Goal: Navigation & Orientation: Find specific page/section

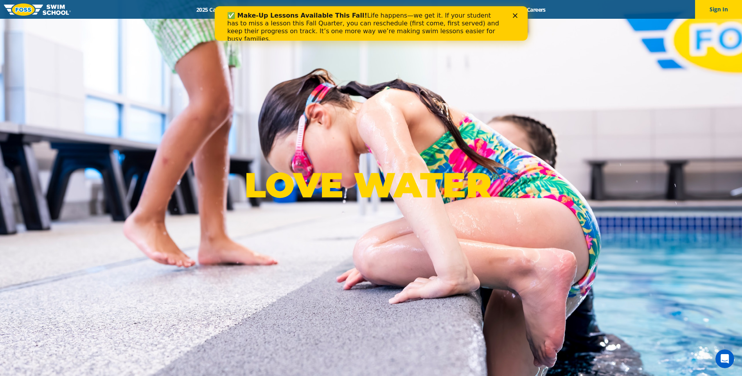
click at [516, 14] on polygon "Close" at bounding box center [514, 15] width 5 height 5
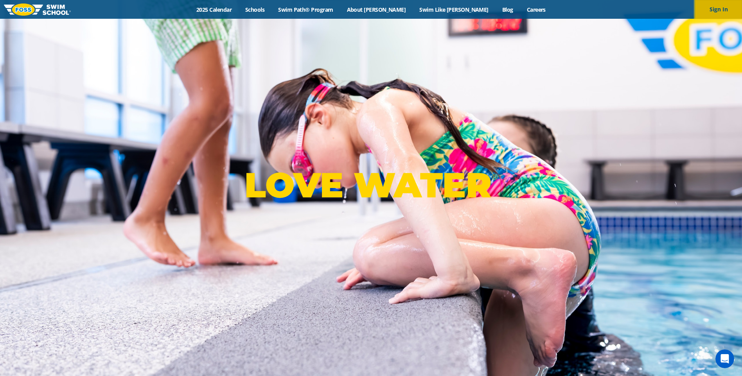
click at [706, 9] on button "Sign In" at bounding box center [718, 9] width 47 height 19
click at [719, 5] on button "Sign In" at bounding box center [718, 9] width 47 height 19
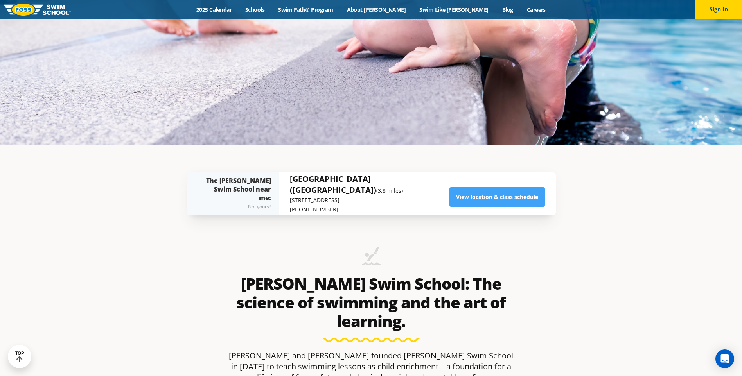
scroll to position [274, 0]
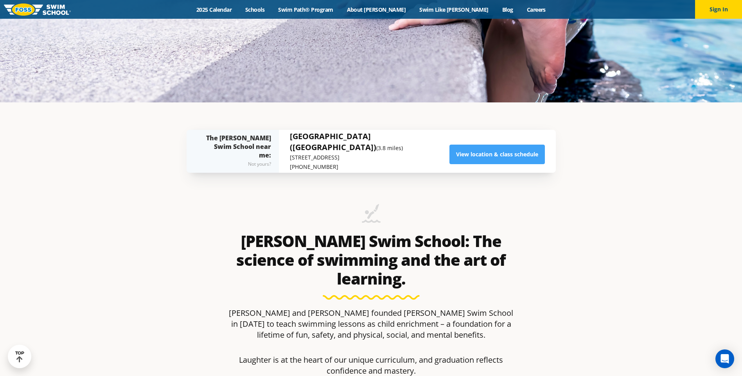
click at [473, 165] on div "[GEOGRAPHIC_DATA] ([GEOGRAPHIC_DATA]) (3.8 miles) [STREET_ADDRESS] (773) 248-36…" at bounding box center [417, 151] width 255 height 41
click at [469, 157] on link "View location & class schedule" at bounding box center [496, 155] width 95 height 20
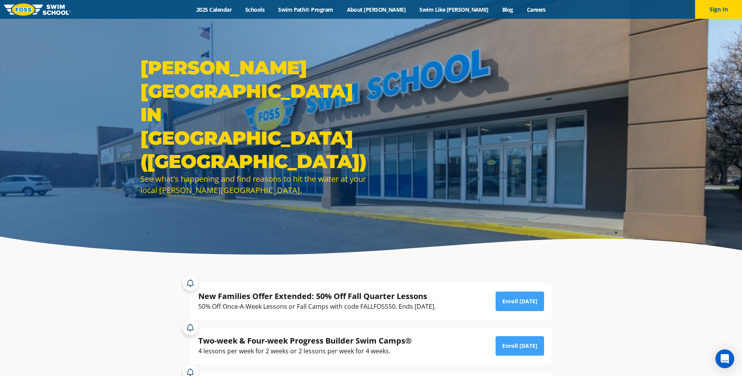
click at [63, 14] on img at bounding box center [37, 10] width 67 height 12
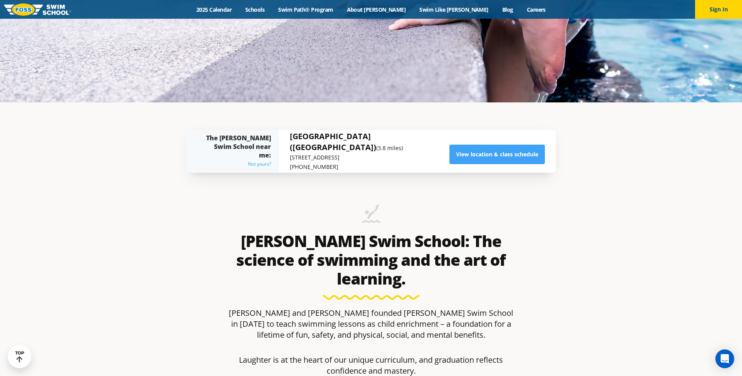
click at [250, 160] on div "Not yours?" at bounding box center [236, 164] width 69 height 9
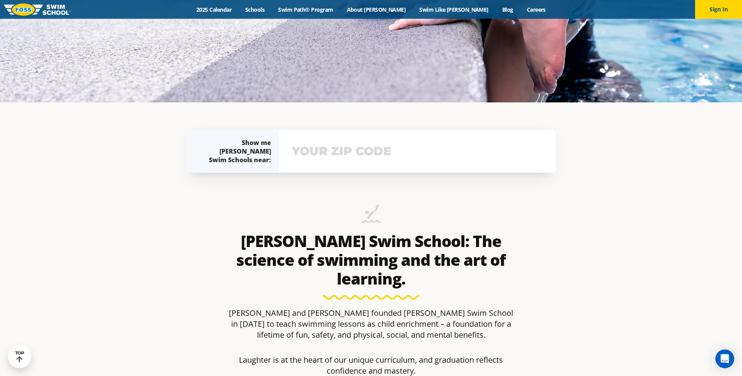
click at [334, 164] on div "[GEOGRAPHIC_DATA] ([GEOGRAPHIC_DATA]) (3.8 miles) [STREET_ADDRESS] (773) 248-36…" at bounding box center [417, 151] width 277 height 43
click at [364, 146] on input "text" at bounding box center [417, 151] width 255 height 23
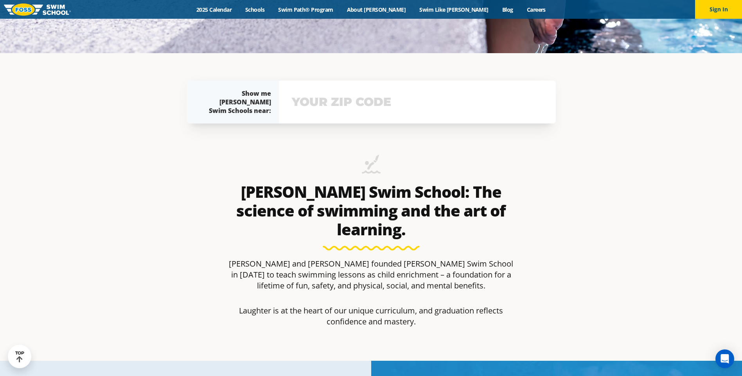
scroll to position [364, 0]
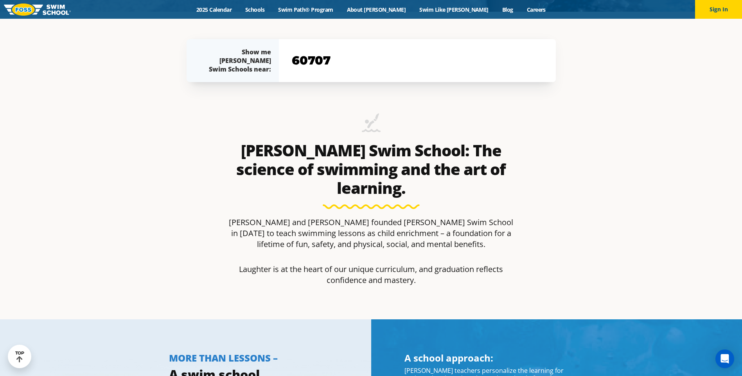
type input "60707"
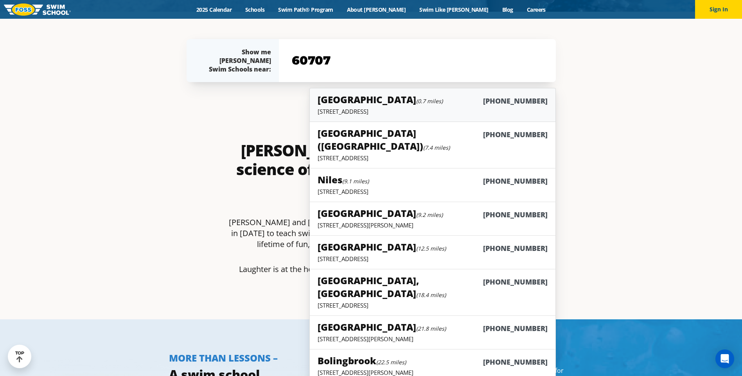
click at [416, 104] on small "(0.7 miles)" at bounding box center [429, 100] width 27 height 7
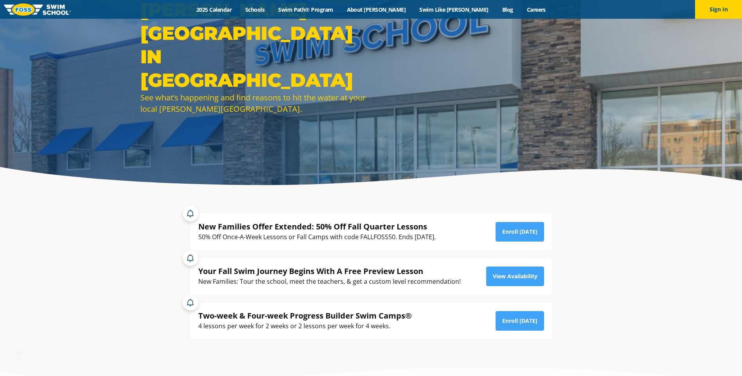
scroll to position [78, 0]
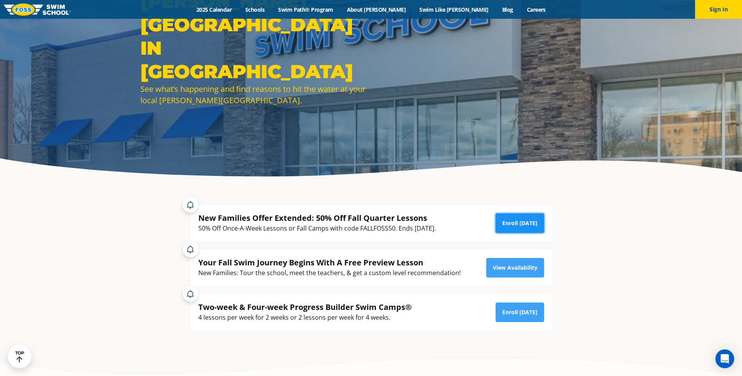
click at [511, 224] on link "Enroll Today" at bounding box center [519, 223] width 48 height 20
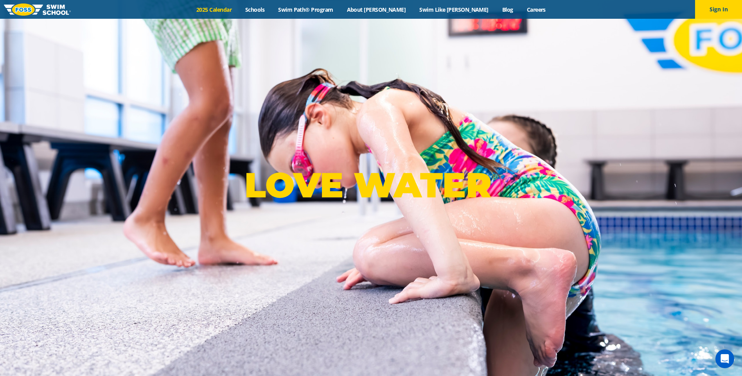
click at [239, 11] on link "2025 Calendar" at bounding box center [214, 9] width 49 height 7
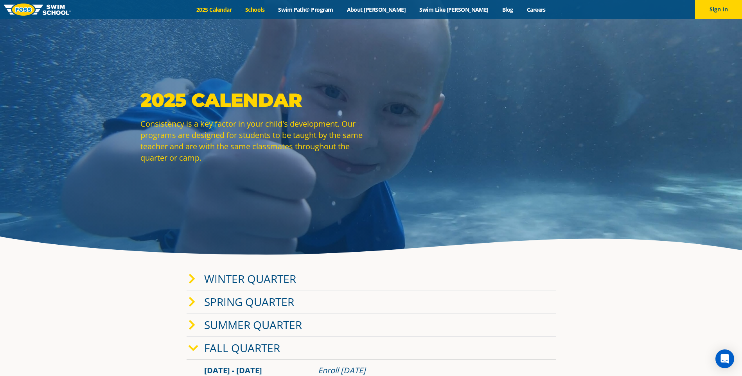
click at [271, 11] on link "Schools" at bounding box center [255, 9] width 33 height 7
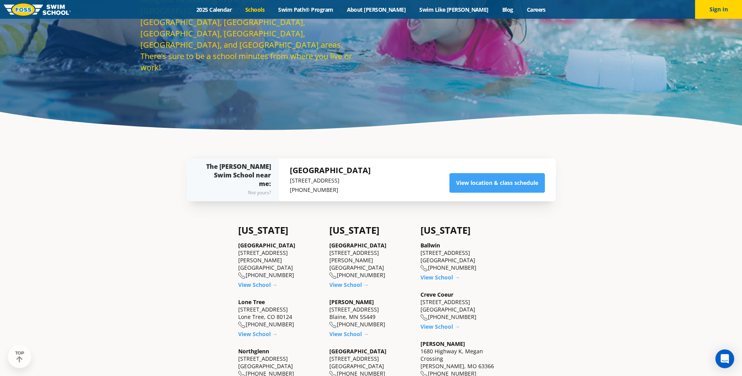
scroll to position [156, 0]
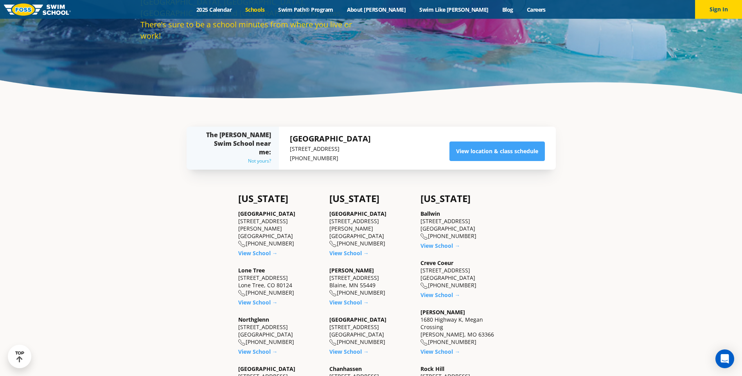
click at [260, 156] on div "Not yours?" at bounding box center [236, 160] width 69 height 9
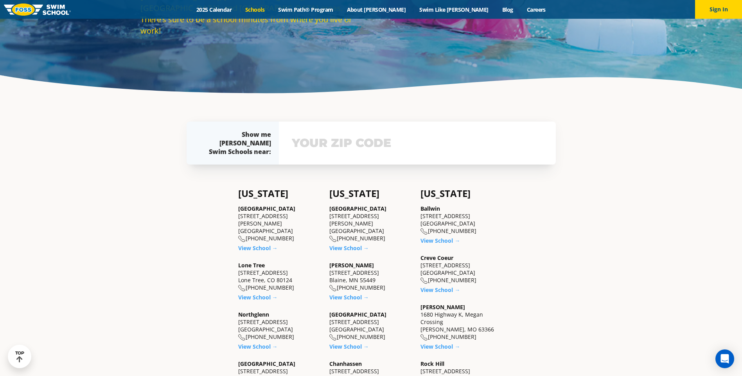
click at [312, 150] on input "text" at bounding box center [417, 143] width 255 height 23
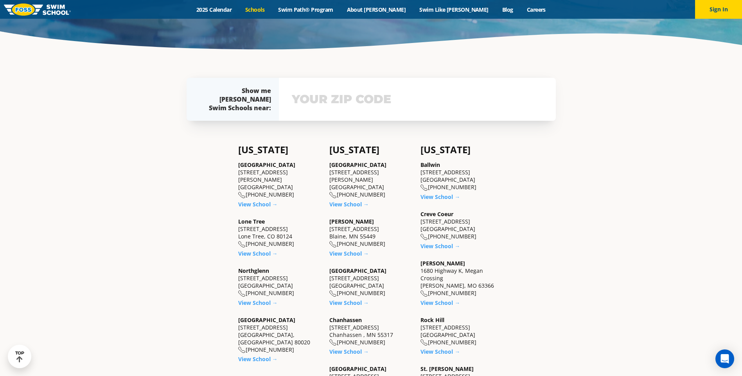
scroll to position [244, 0]
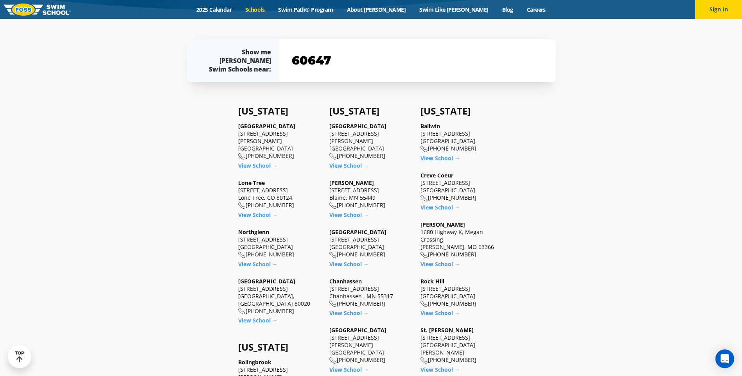
type input "60647"
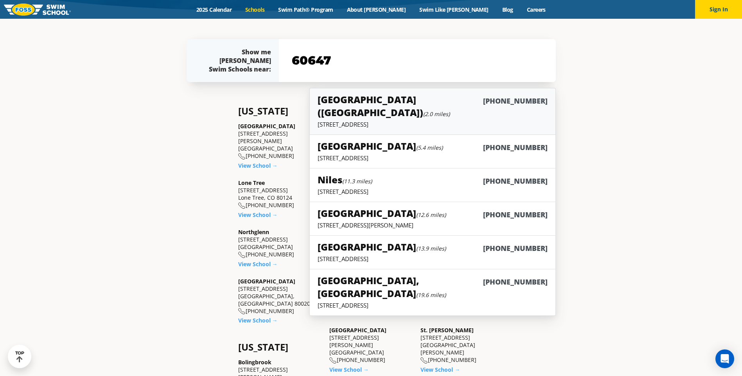
click at [362, 120] on p "3026 N Ashland Ave, Chicago, IL 60657" at bounding box center [433, 124] width 230 height 8
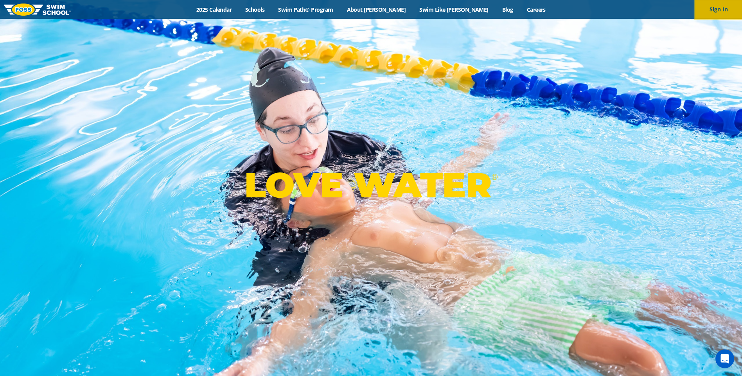
click at [721, 11] on button "Sign In" at bounding box center [718, 9] width 47 height 19
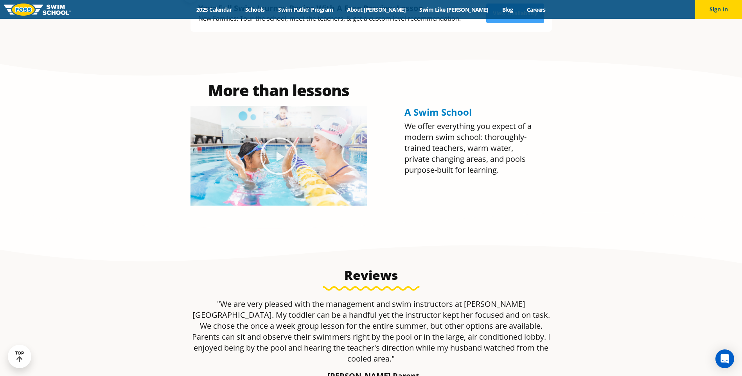
scroll to position [274, 0]
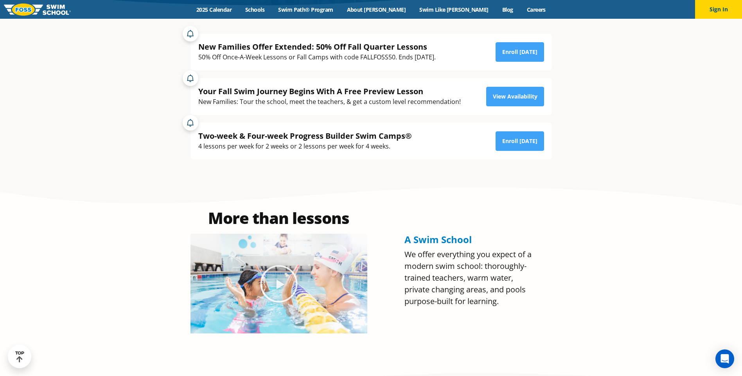
scroll to position [313, 0]
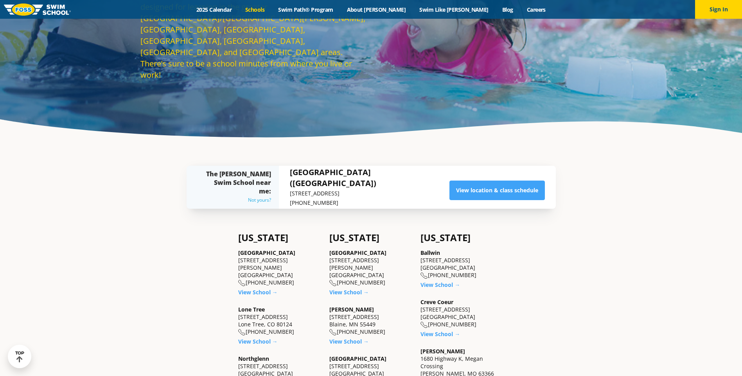
click at [268, 197] on div "Not yours?" at bounding box center [236, 200] width 69 height 9
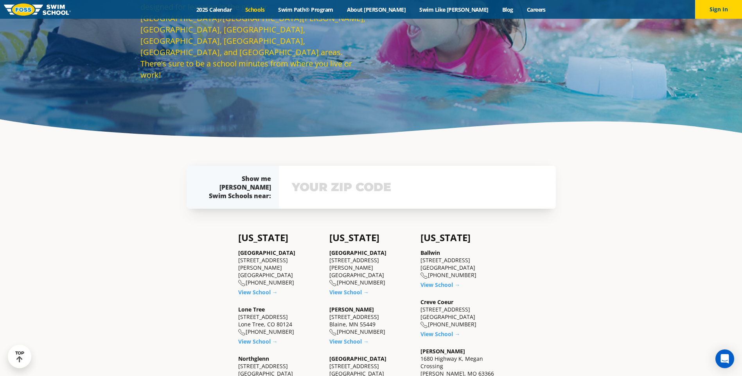
click at [327, 185] on input "text" at bounding box center [417, 187] width 255 height 23
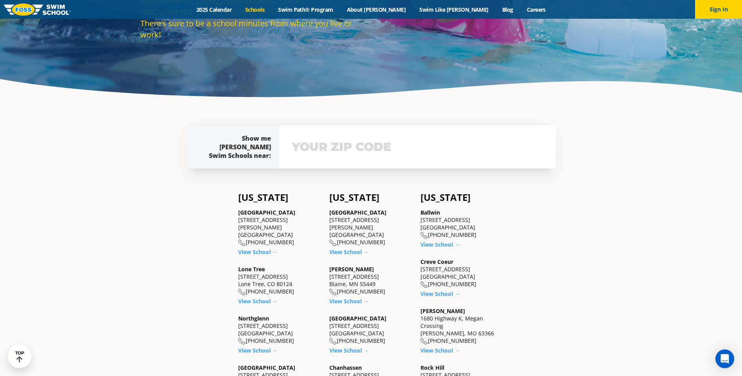
scroll to position [244, 0]
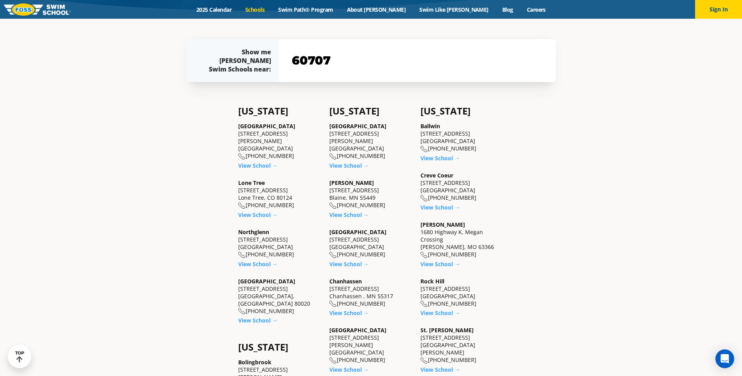
type input "60707"
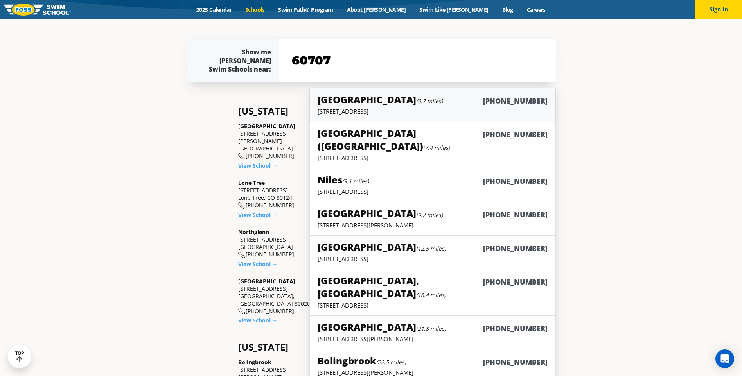
click at [399, 107] on div "Elmwood Park (0.7 miles) (708) 695-8100" at bounding box center [433, 100] width 230 height 14
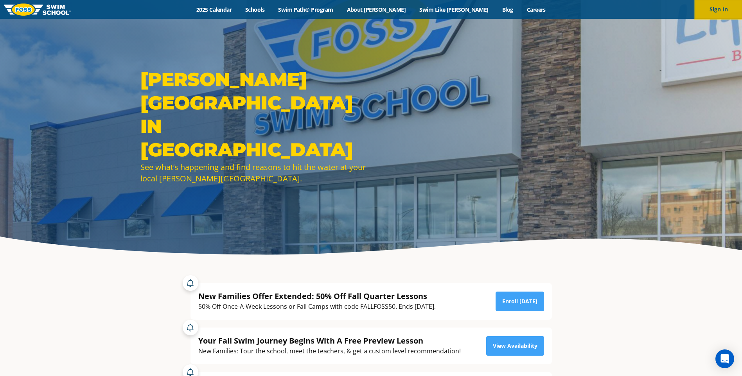
click at [714, 10] on button "Sign In" at bounding box center [718, 9] width 47 height 19
